Goal: Find contact information: Find contact information

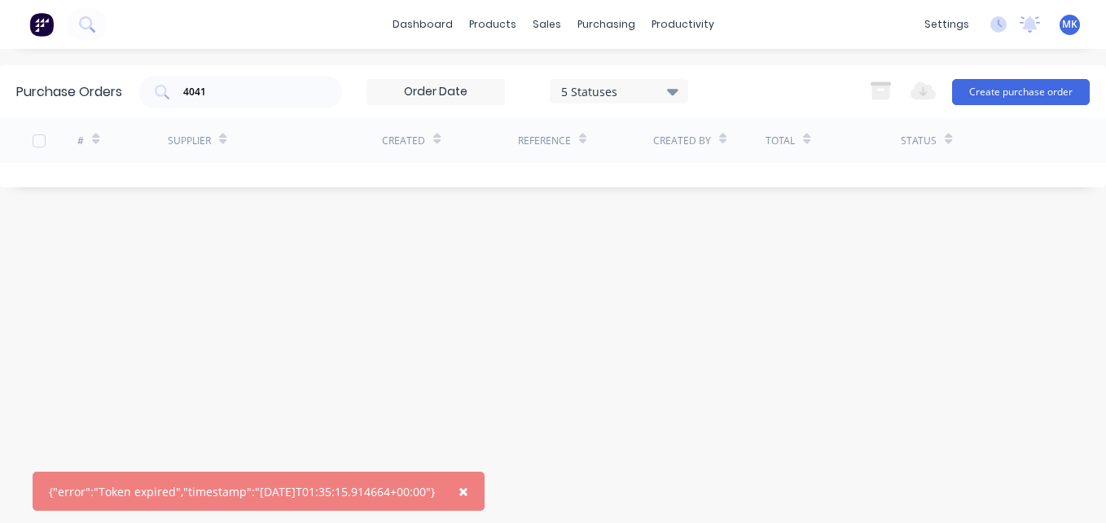
click at [301, 76] on div "4041" at bounding box center [241, 92] width 204 height 33
type input "4"
type input "mobile"
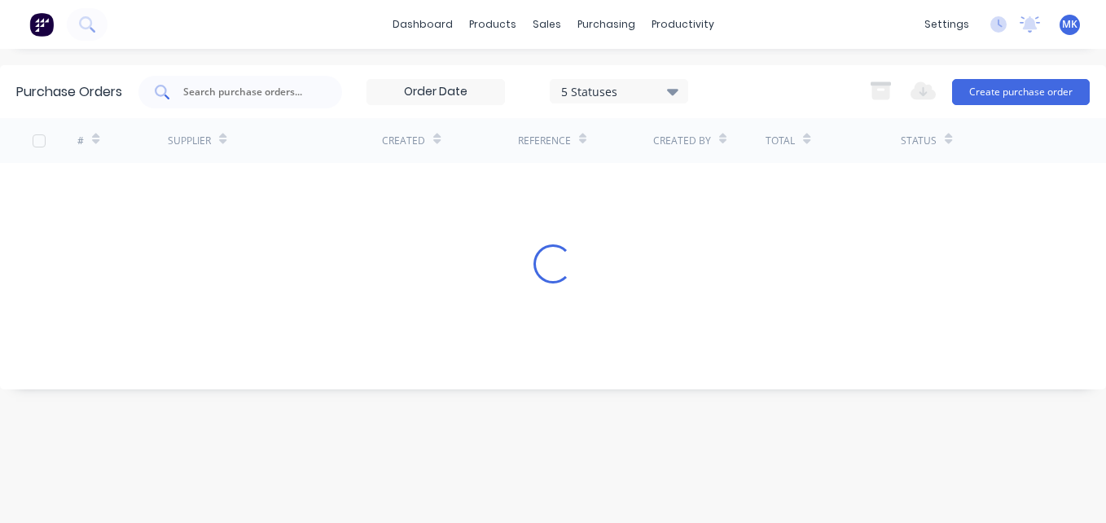
click at [294, 90] on input "text" at bounding box center [249, 92] width 135 height 16
type input "mobile"
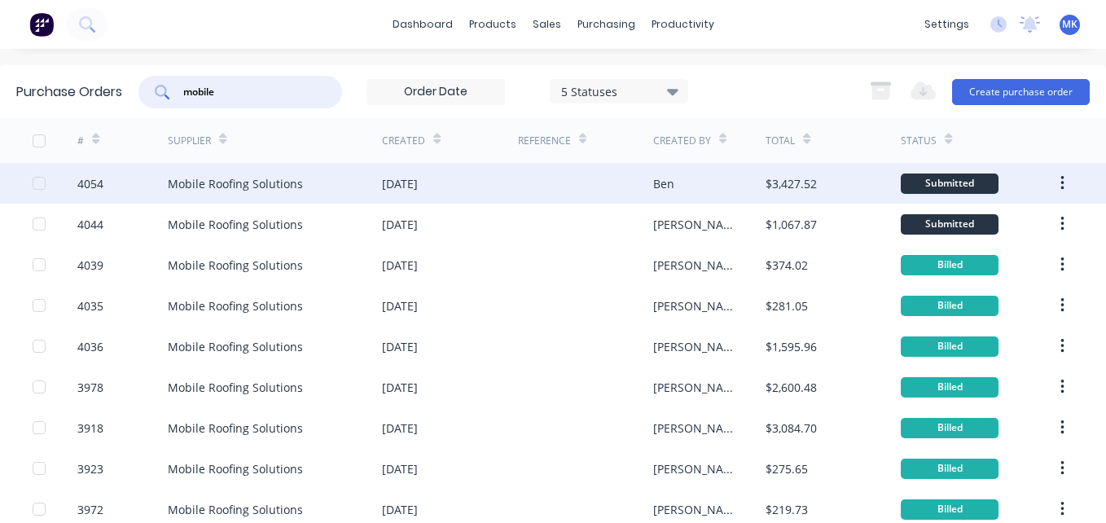
click at [297, 175] on div "Mobile Roofing Solutions" at bounding box center [235, 183] width 135 height 17
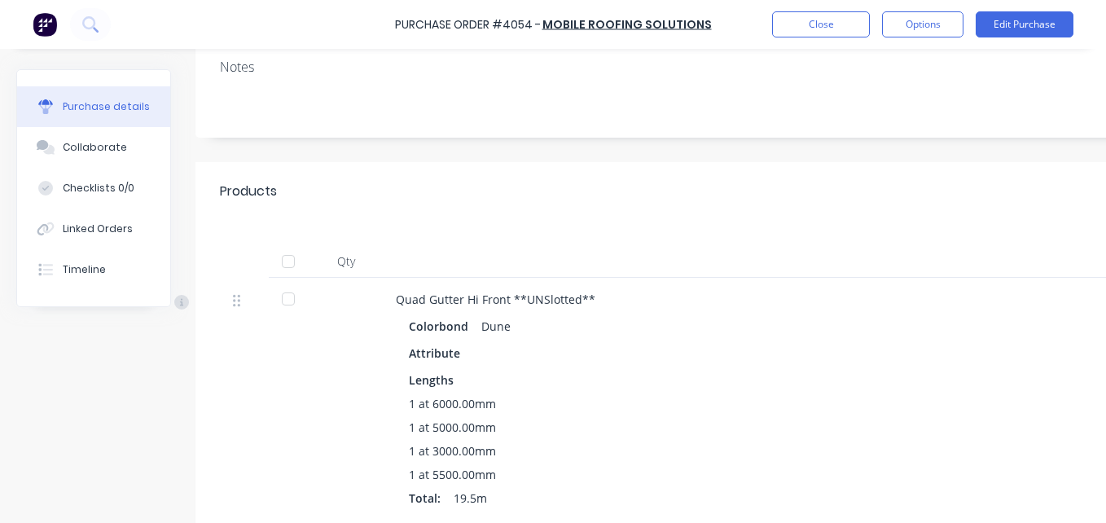
scroll to position [218, 0]
click at [127, 263] on button "Timeline" at bounding box center [93, 269] width 153 height 41
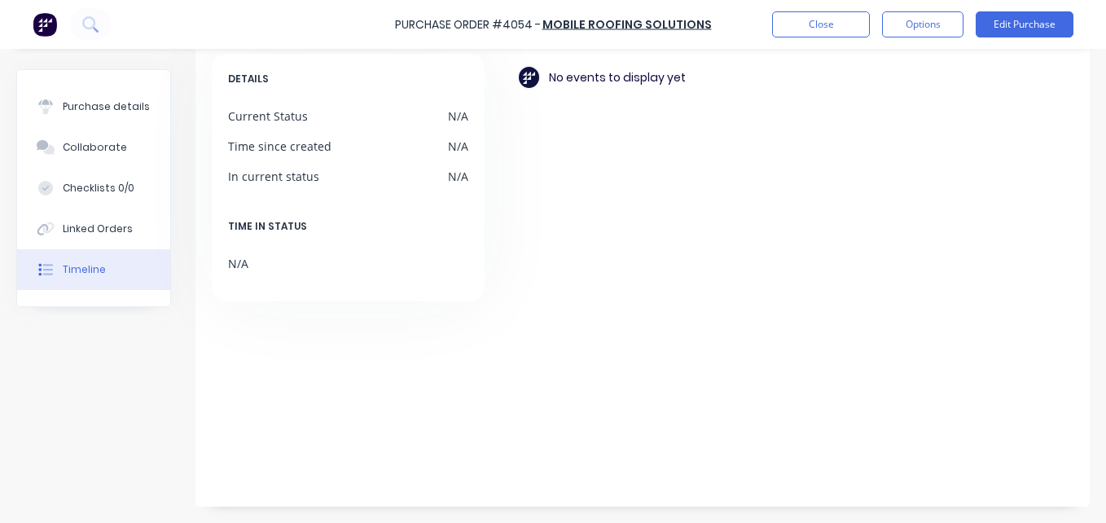
scroll to position [153, 0]
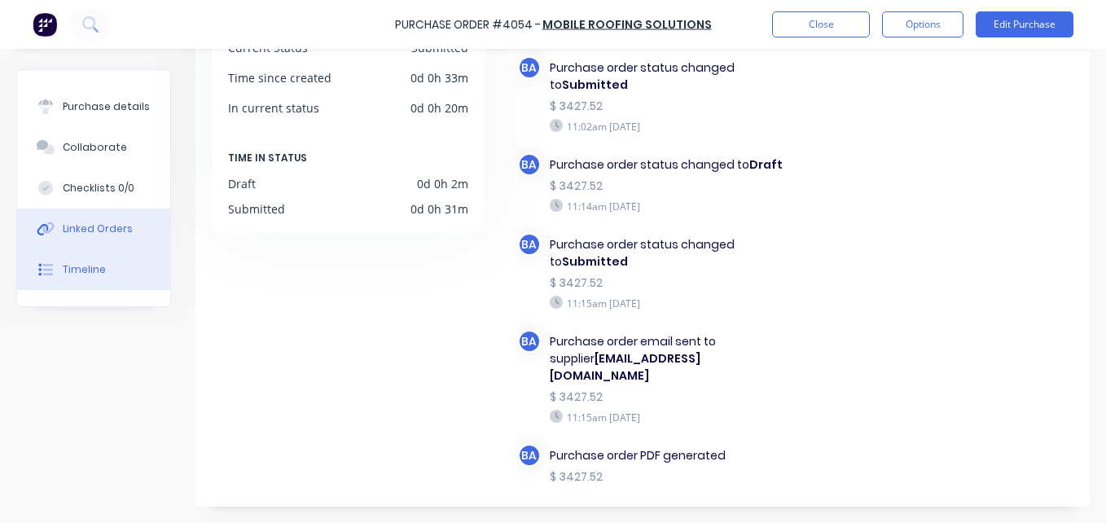
click at [118, 232] on div "Linked Orders" at bounding box center [98, 229] width 70 height 15
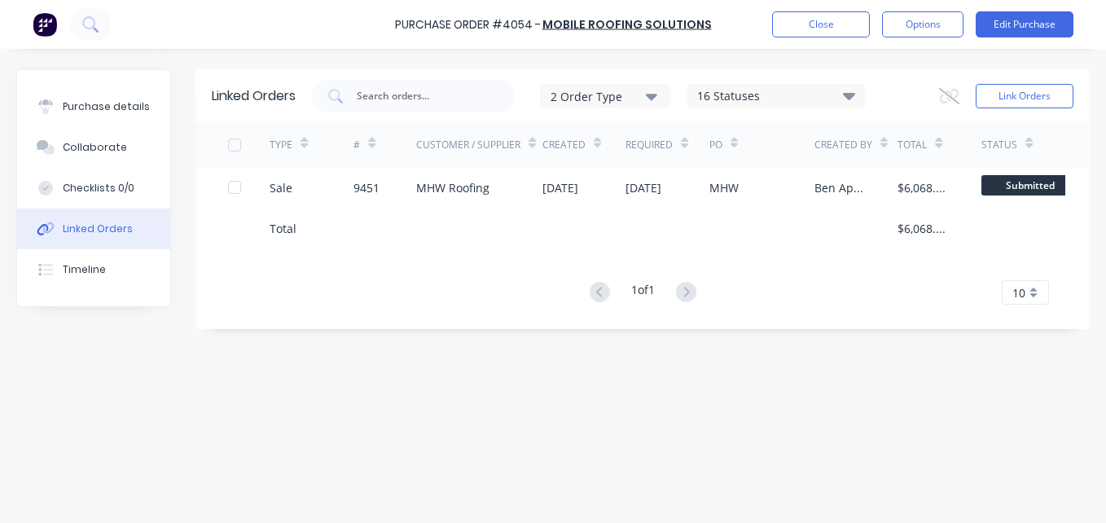
click at [500, 209] on div at bounding box center [478, 228] width 125 height 41
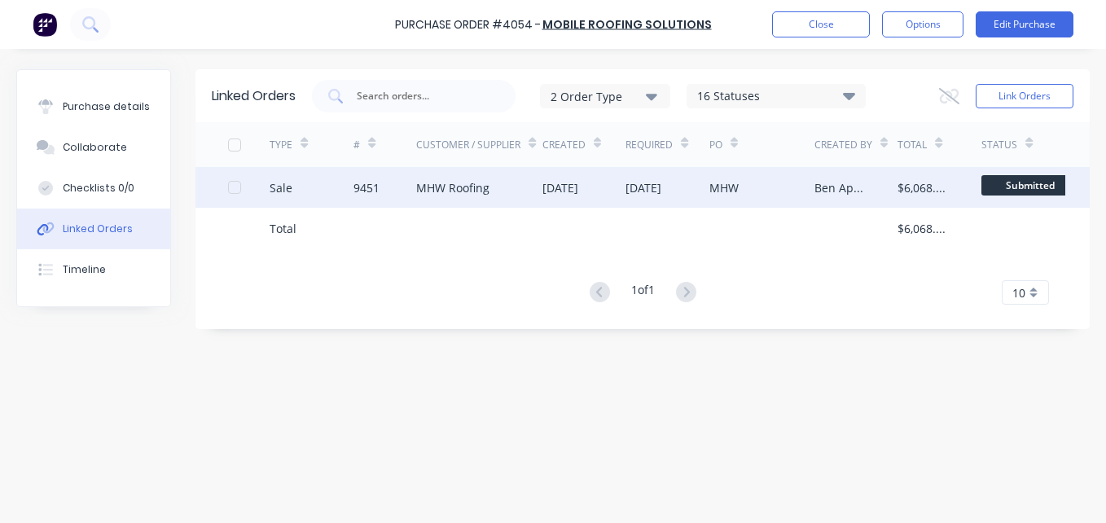
click at [496, 200] on div "MHW Roofing" at bounding box center [478, 187] width 125 height 41
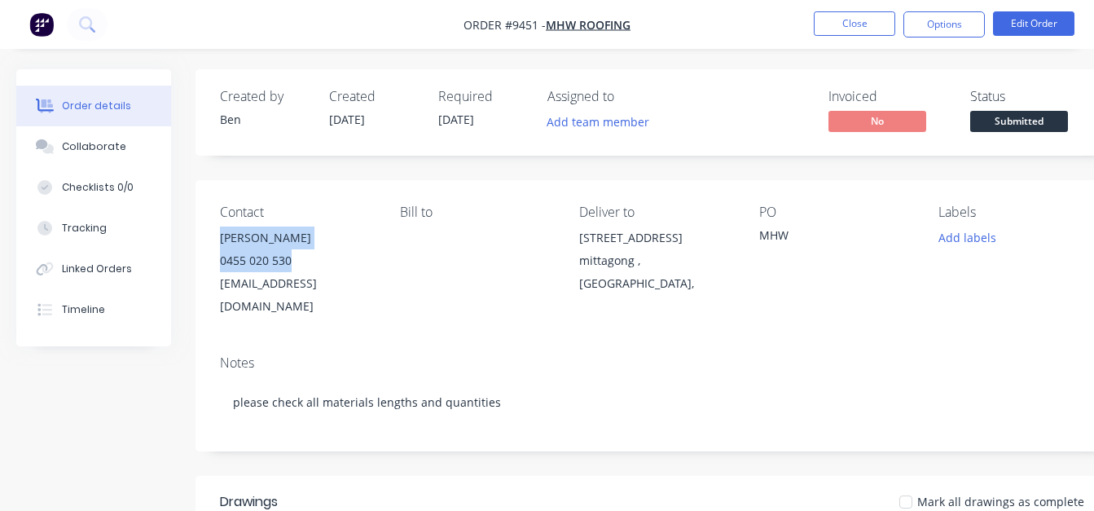
drag, startPoint x: 306, startPoint y: 264, endPoint x: 225, endPoint y: 234, distance: 86.1
click at [225, 234] on div "[PERSON_NAME] 0455 020 530 [EMAIL_ADDRESS][DOMAIN_NAME]" at bounding box center [297, 272] width 154 height 91
copy div "[PERSON_NAME] 0455 020 530"
click at [869, 33] on button "Close" at bounding box center [854, 23] width 81 height 24
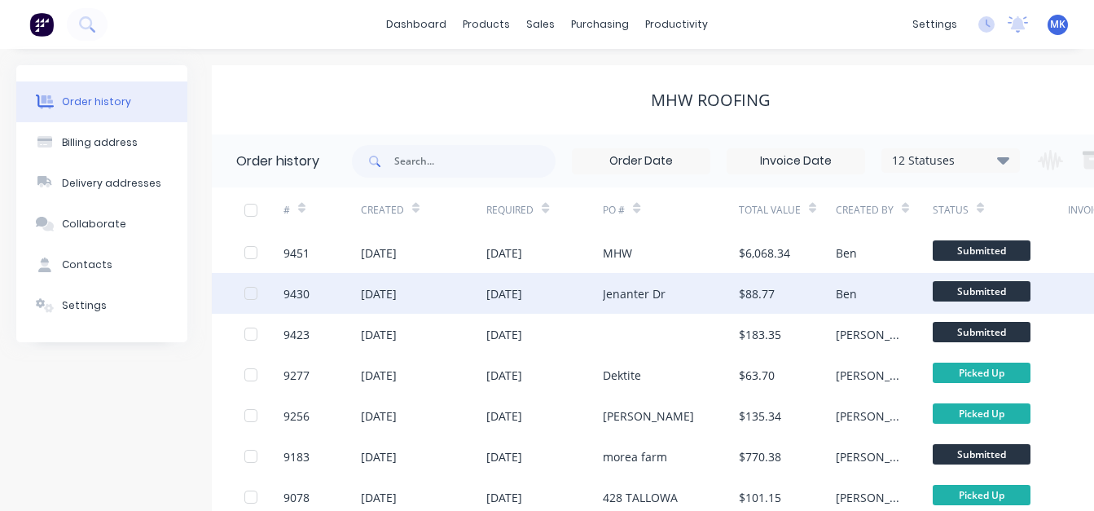
click at [522, 292] on div "[DATE]" at bounding box center [504, 293] width 36 height 17
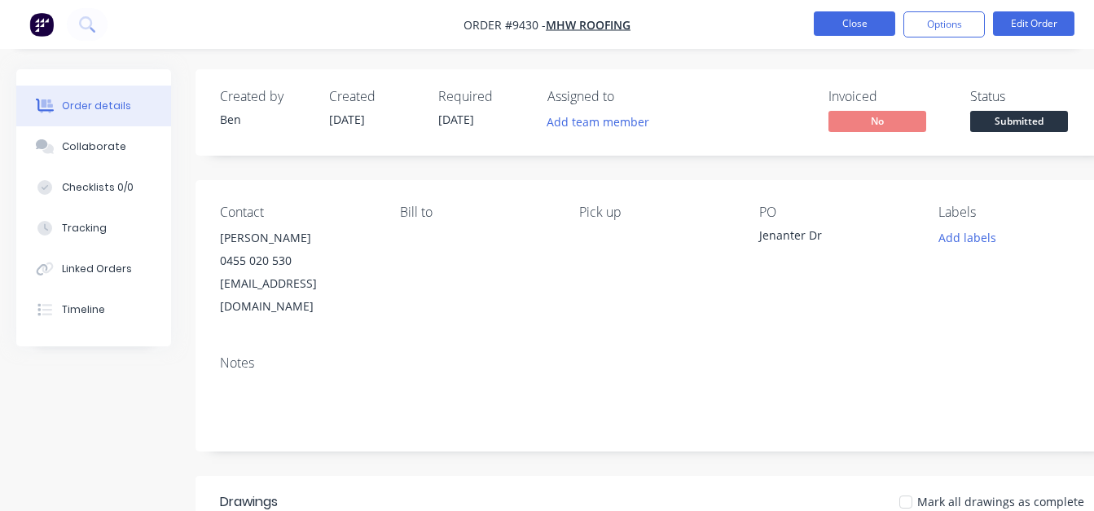
click at [842, 20] on button "Close" at bounding box center [854, 23] width 81 height 24
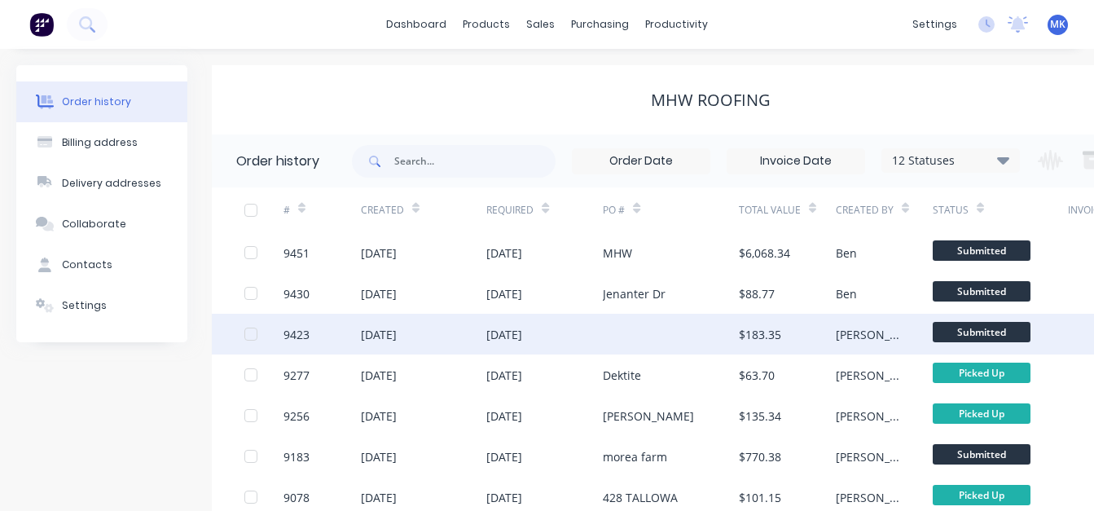
click at [723, 338] on div at bounding box center [671, 334] width 136 height 41
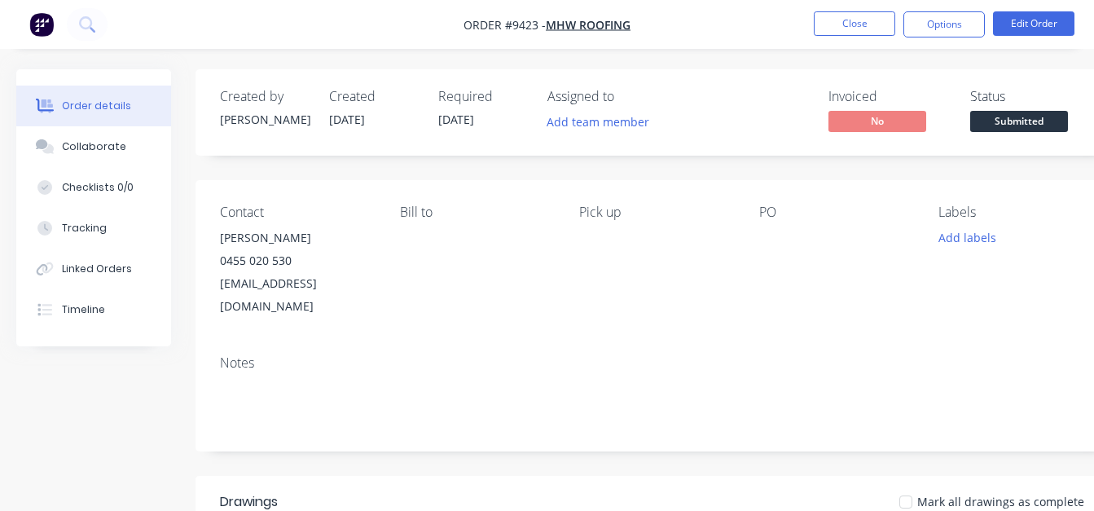
click at [853, 10] on nav "Order #9423 - MHW Roofing Close Options Edit Order" at bounding box center [547, 24] width 1094 height 49
click at [854, 37] on nav "Order #9423 - MHW Roofing Close Options Edit Order" at bounding box center [547, 24] width 1094 height 49
click at [847, 29] on button "Close" at bounding box center [854, 23] width 81 height 24
